Goal: Connect with others: Connect with others

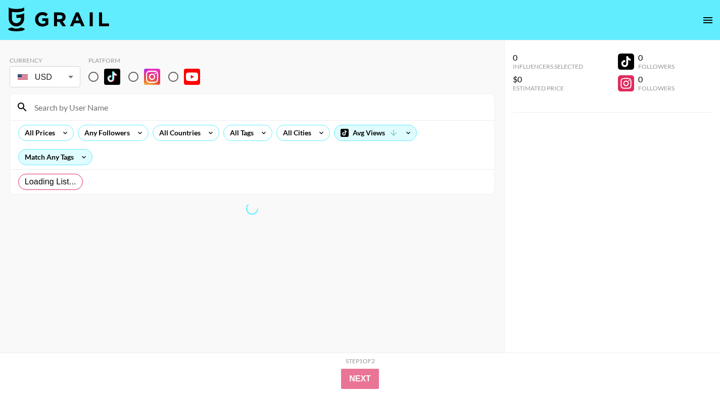
radio input "true"
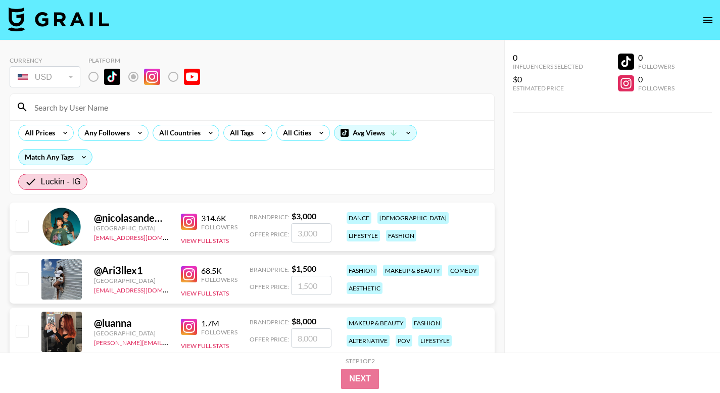
scroll to position [84, 0]
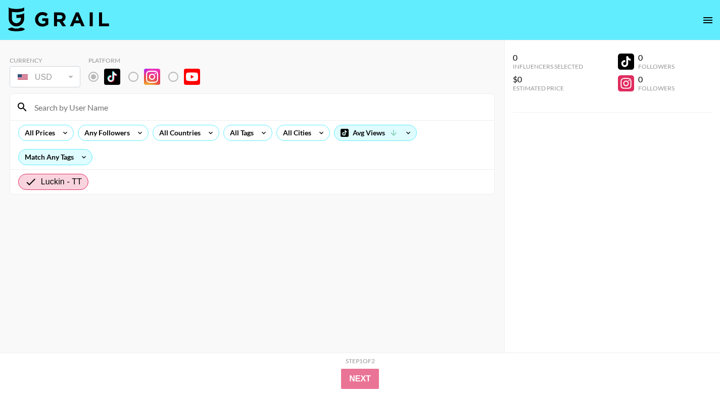
radio input "true"
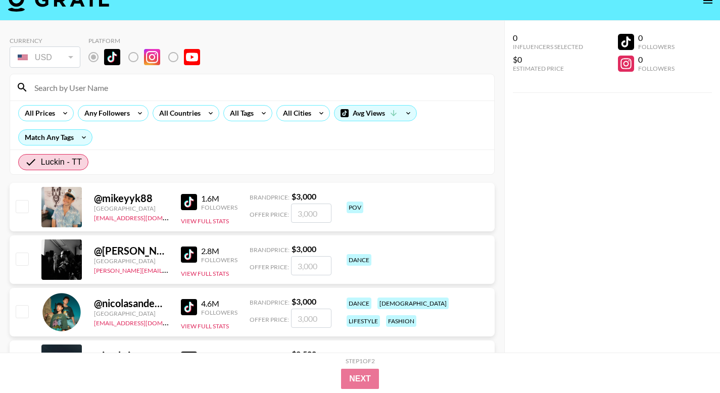
scroll to position [32, 0]
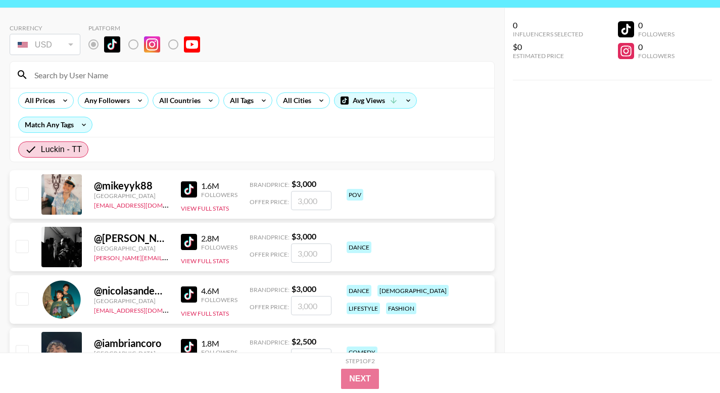
click at [129, 185] on div "@ mikeyyk88" at bounding box center [131, 185] width 75 height 13
copy div "mikeyyk88"
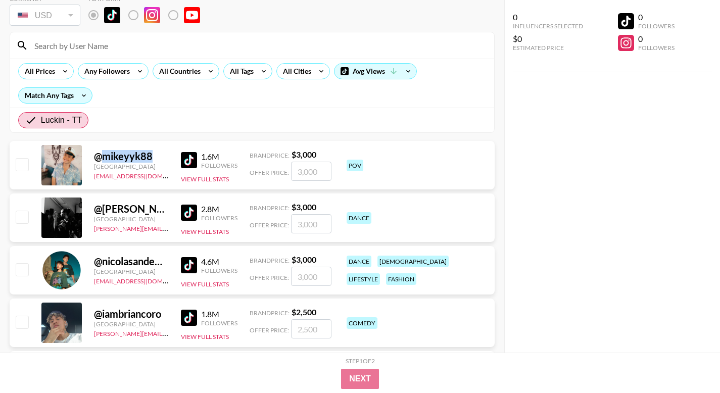
scroll to position [77, 0]
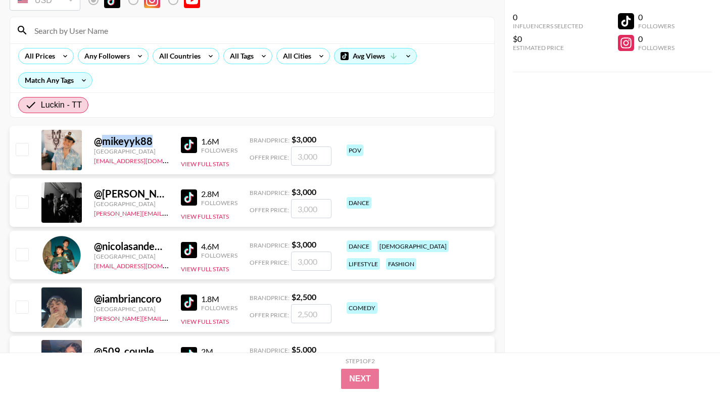
click at [188, 200] on img at bounding box center [189, 198] width 16 height 16
click at [190, 247] on img at bounding box center [189, 250] width 16 height 16
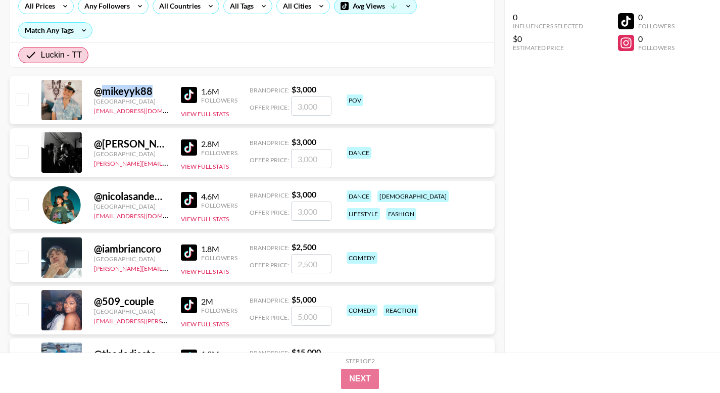
scroll to position [129, 0]
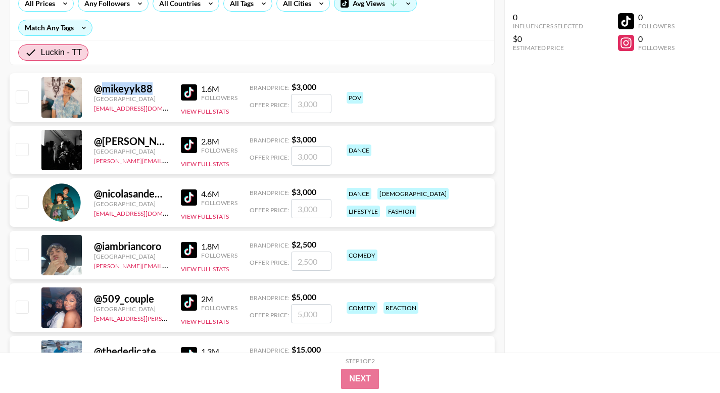
click at [192, 253] on img at bounding box center [189, 250] width 16 height 16
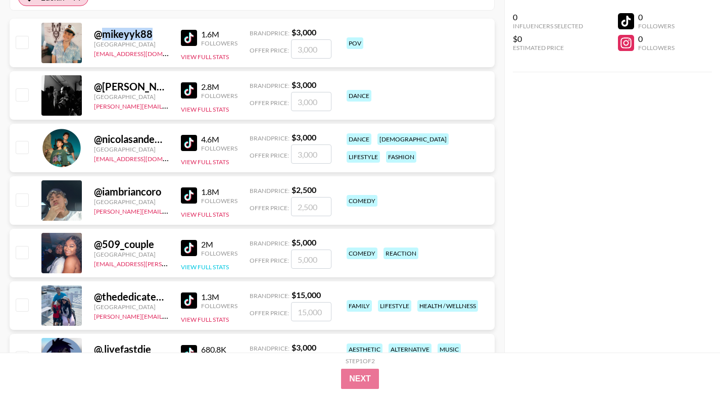
scroll to position [202, 0]
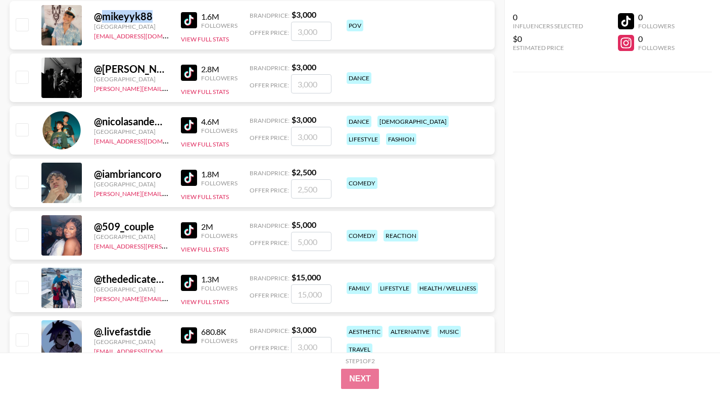
click at [191, 232] on img at bounding box center [189, 230] width 16 height 16
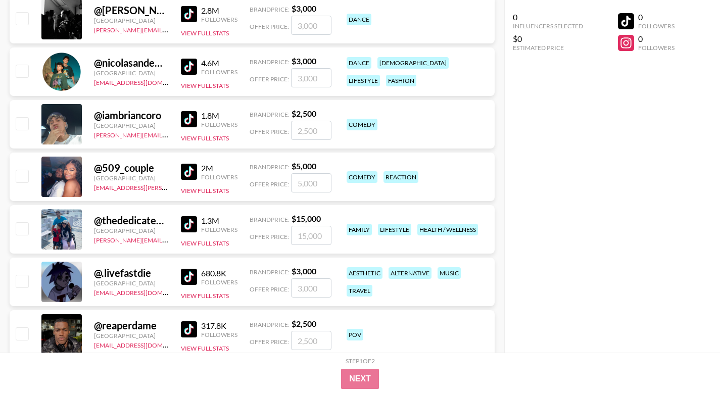
scroll to position [271, 0]
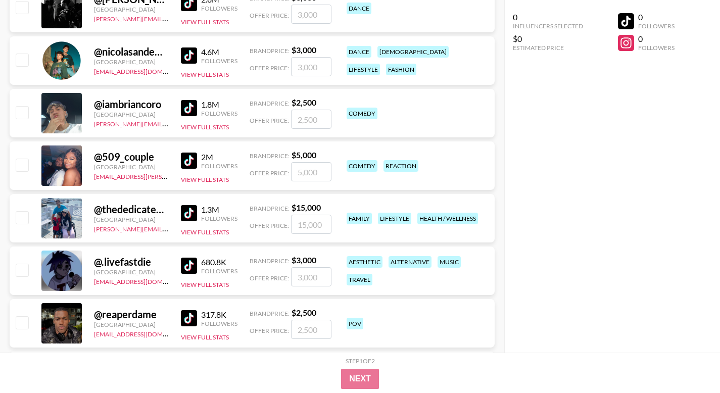
click at [189, 212] on img at bounding box center [189, 213] width 16 height 16
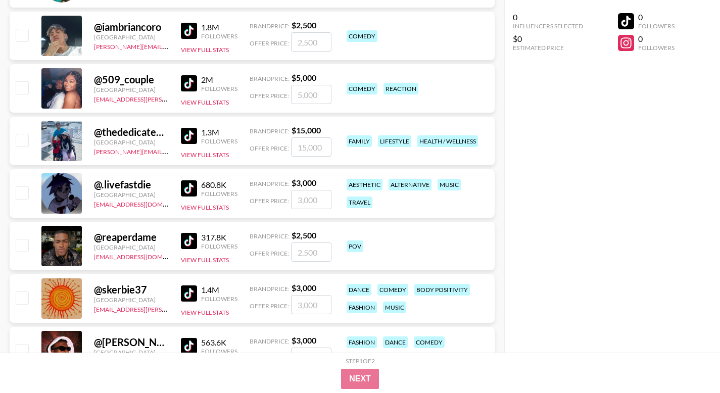
scroll to position [362, 0]
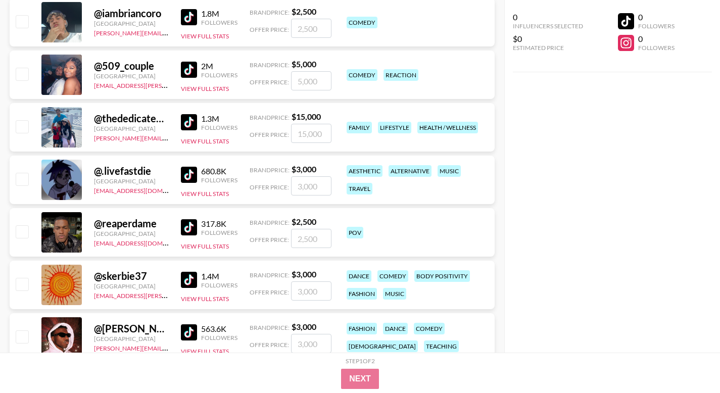
click at [186, 177] on img at bounding box center [189, 175] width 16 height 16
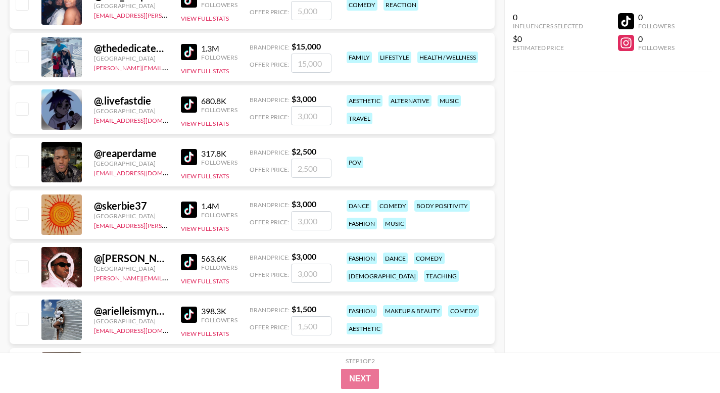
scroll to position [454, 0]
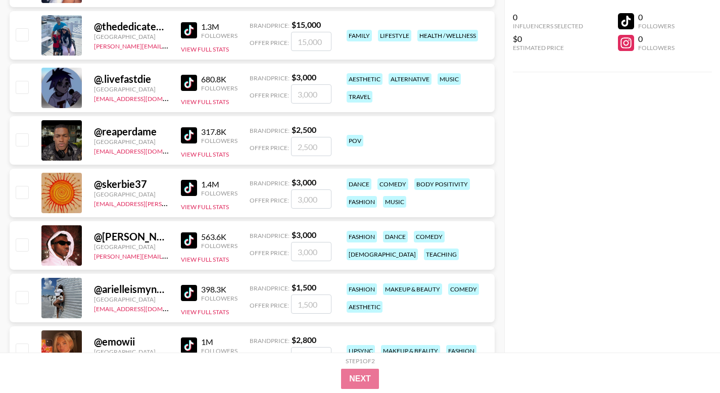
click at [194, 187] on img at bounding box center [189, 188] width 16 height 16
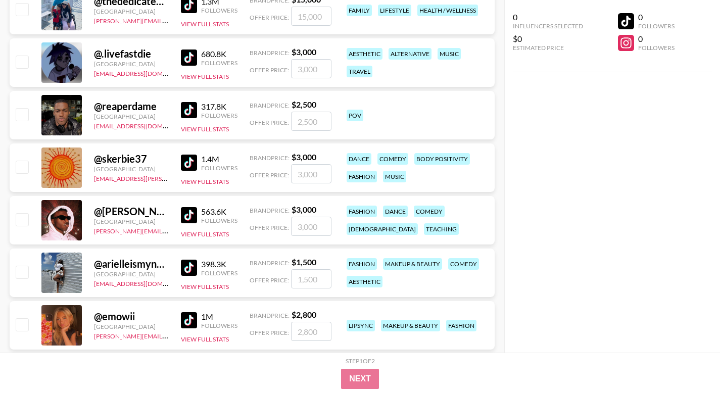
scroll to position [542, 0]
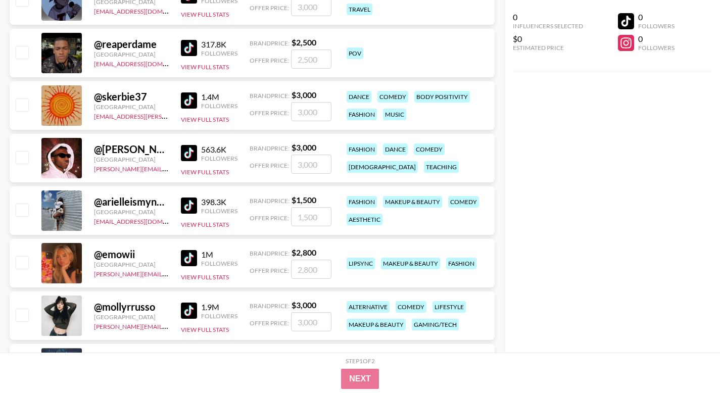
click at [191, 255] on img at bounding box center [189, 258] width 16 height 16
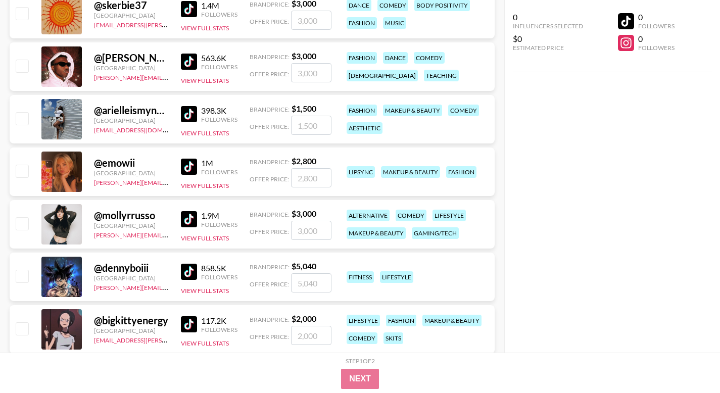
scroll to position [663, 0]
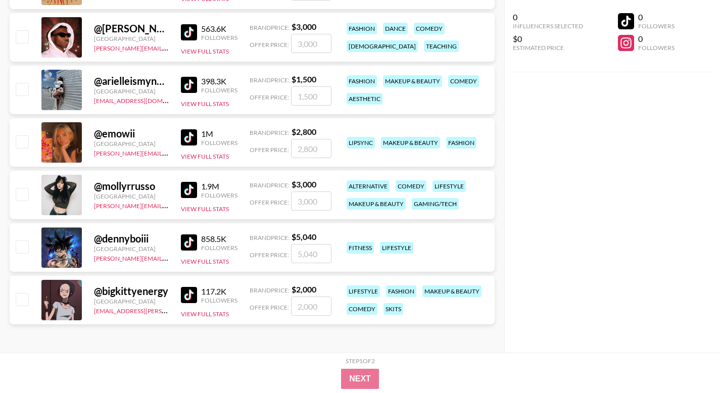
click at [191, 189] on img at bounding box center [189, 190] width 16 height 16
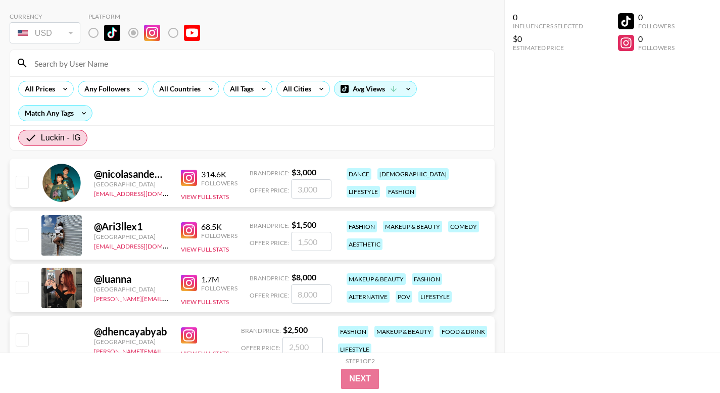
scroll to position [84, 0]
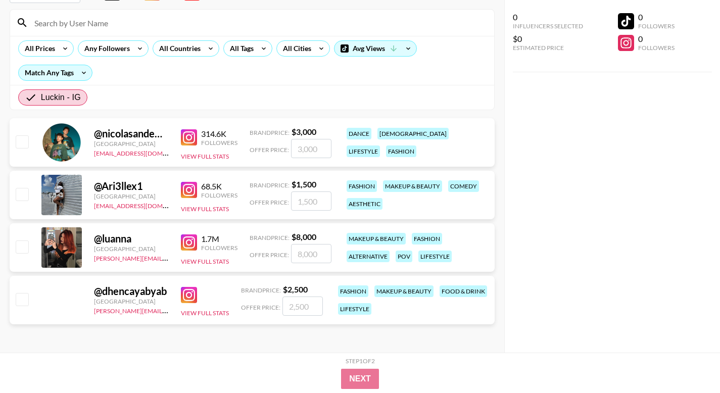
click at [191, 244] on img at bounding box center [189, 243] width 16 height 16
